Goal: Answer question/provide support

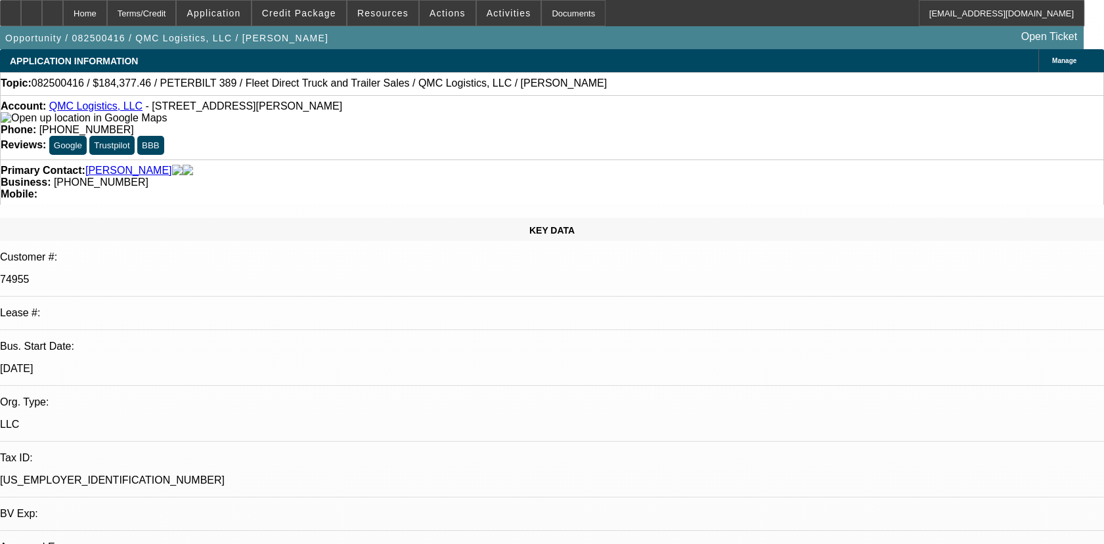
select select "0"
select select "2"
select select "0.1"
select select "4"
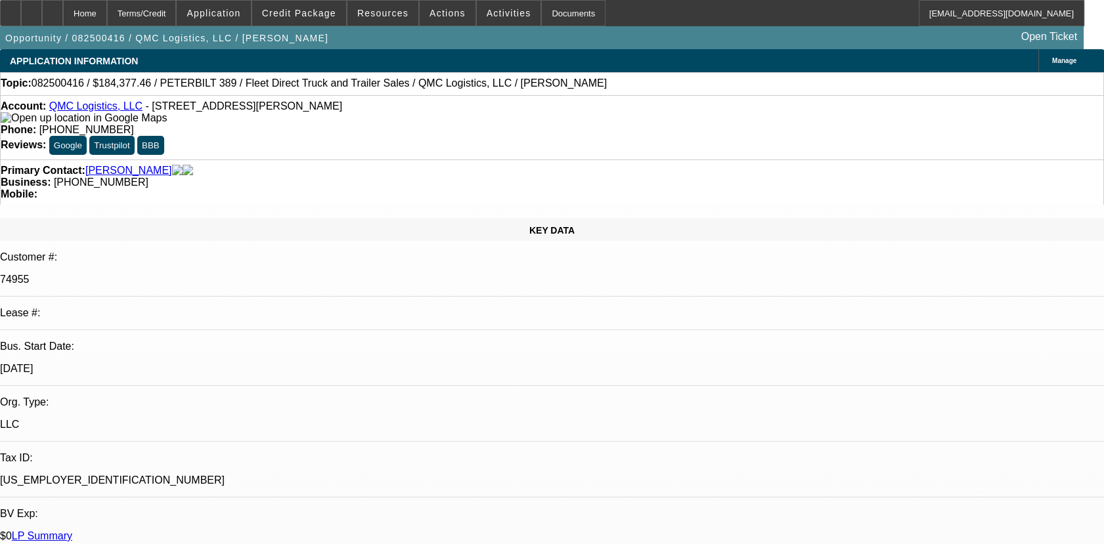
radio input "true"
paste textarea "1- PAID OFF DEAL, GOOD PAY HISTORY/02- DISCOUNTED TO FINPAC, PID OK EXCEPT 1 NS…"
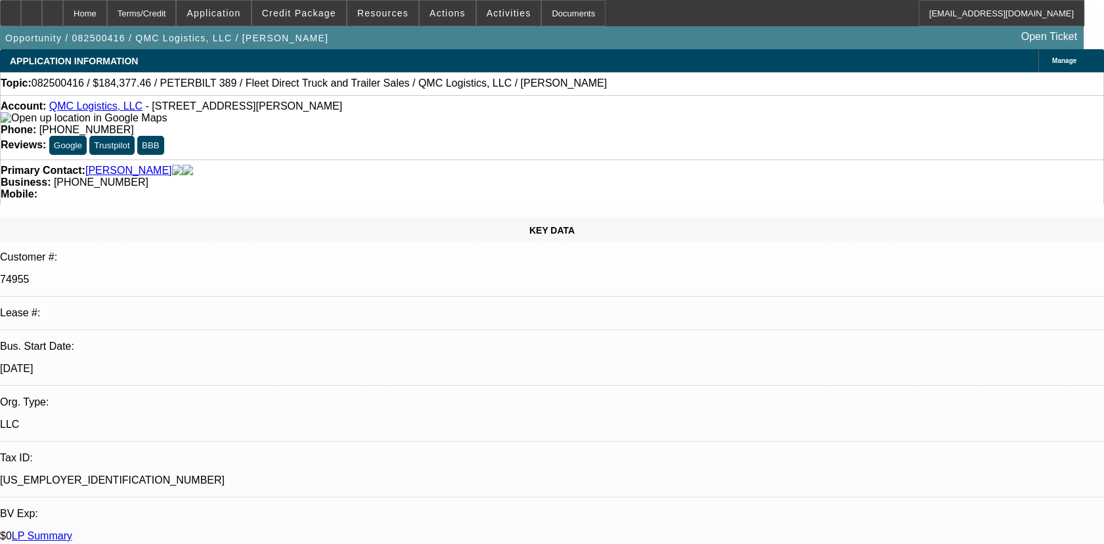
type textarea "01- PAID OFF DEAL, GOOD PAY HISTORY/02- DISCOUNTED TO FINPAC, PID OK EXCEPT 1 N…"
select select "0"
select select "3"
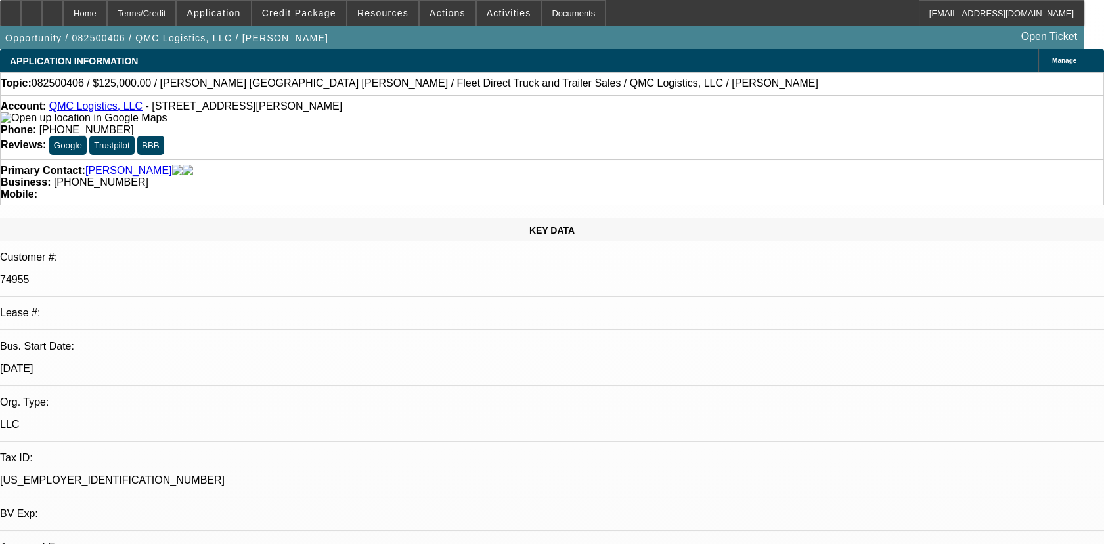
select select "0"
select select "6"
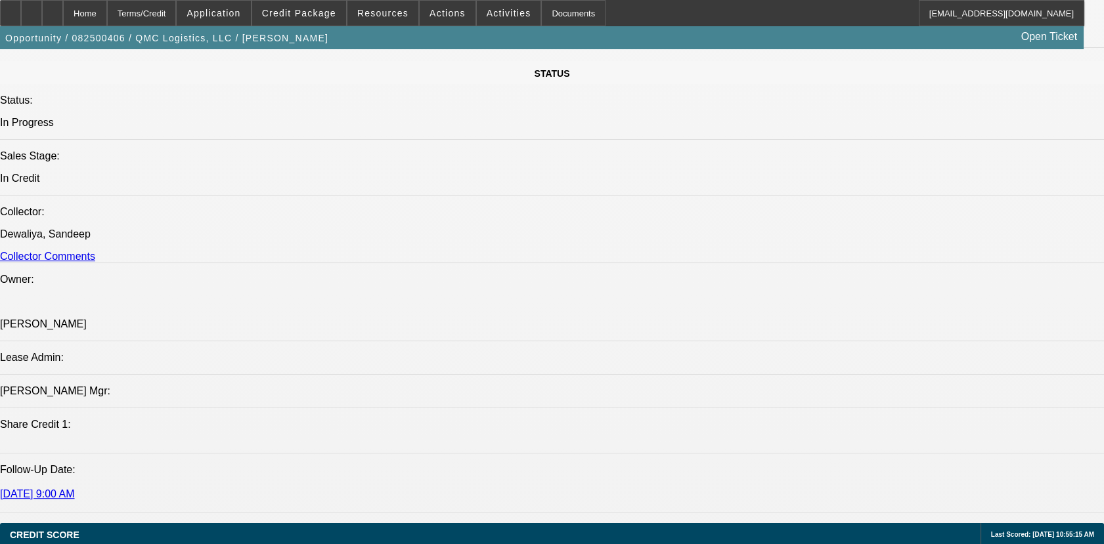
scroll to position [952, 0]
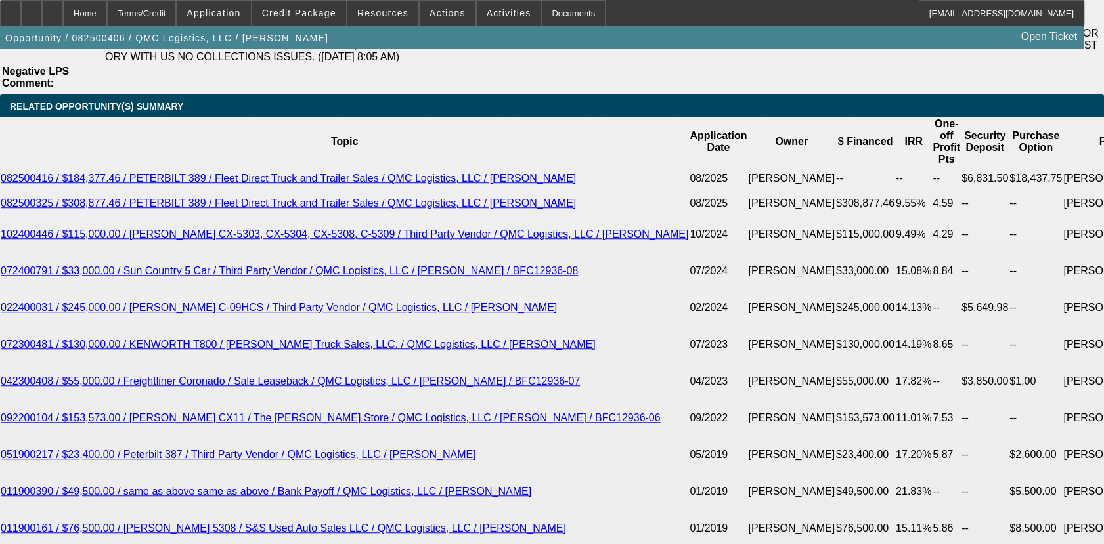
scroll to position [2236, 0]
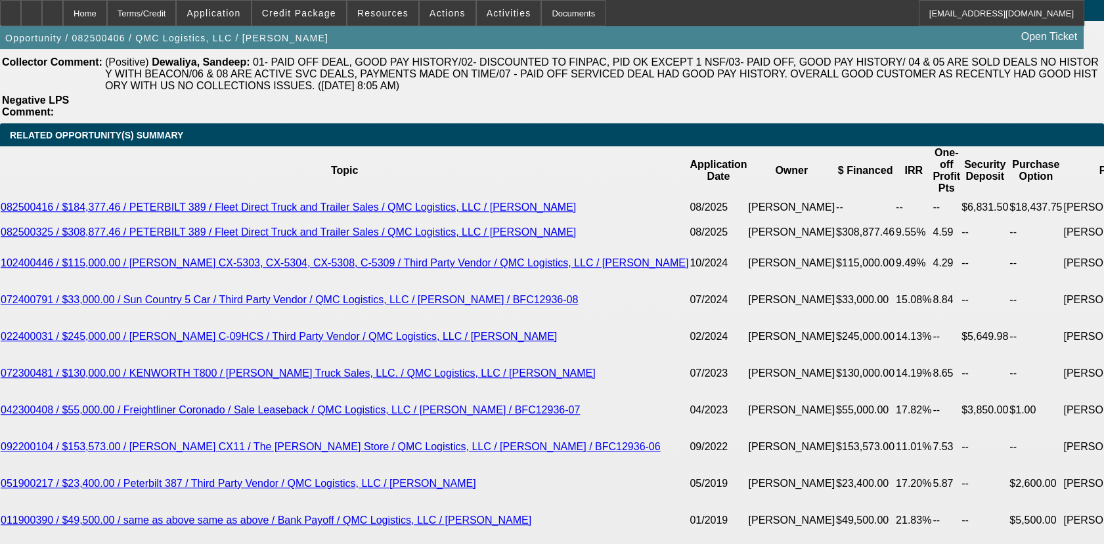
drag, startPoint x: 246, startPoint y: 185, endPoint x: 261, endPoint y: 215, distance: 33.8
copy span "1- PAID OFF DEAL, GOOD PAY HISTORY/02- DISCOUNTED TO FINPAC, PID OK EXCEPT 1 NS…"
